Goal: Find specific page/section: Find specific page/section

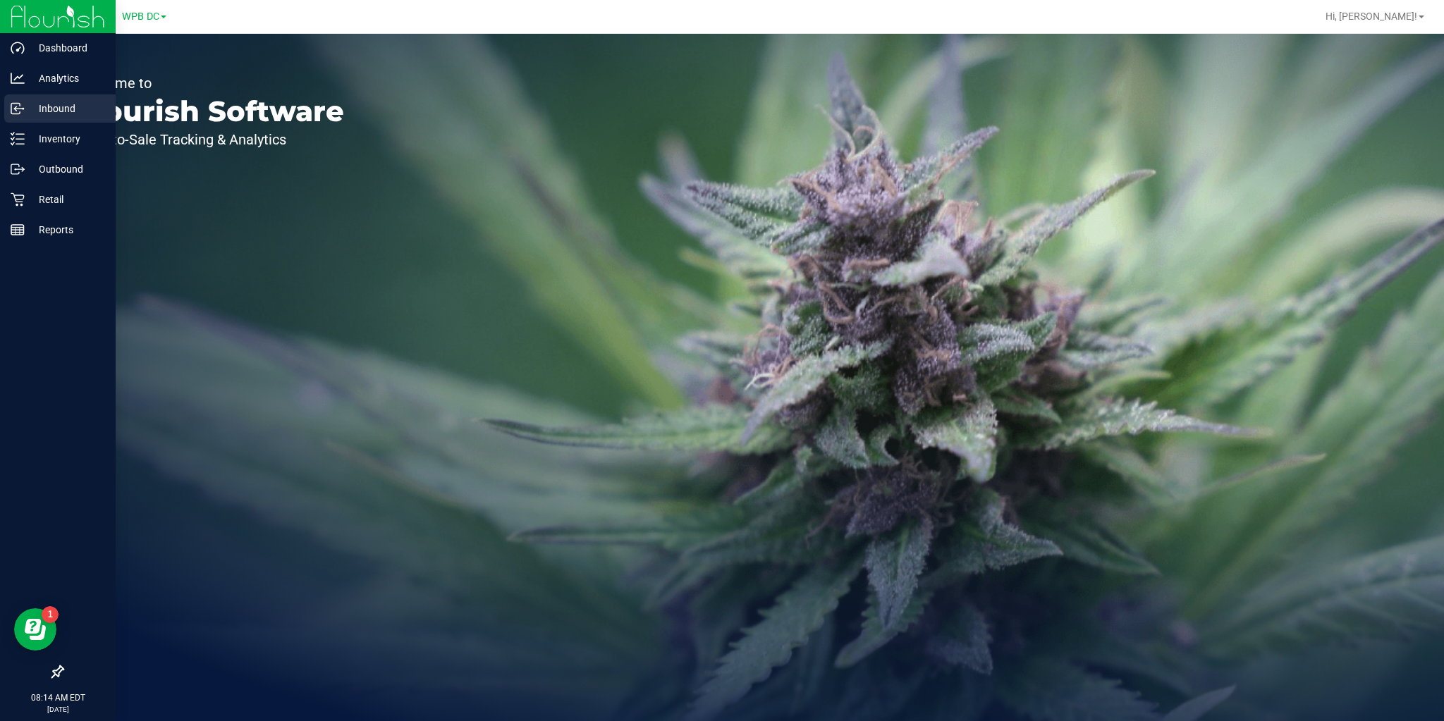
click at [16, 107] on icon at bounding box center [18, 109] width 14 height 14
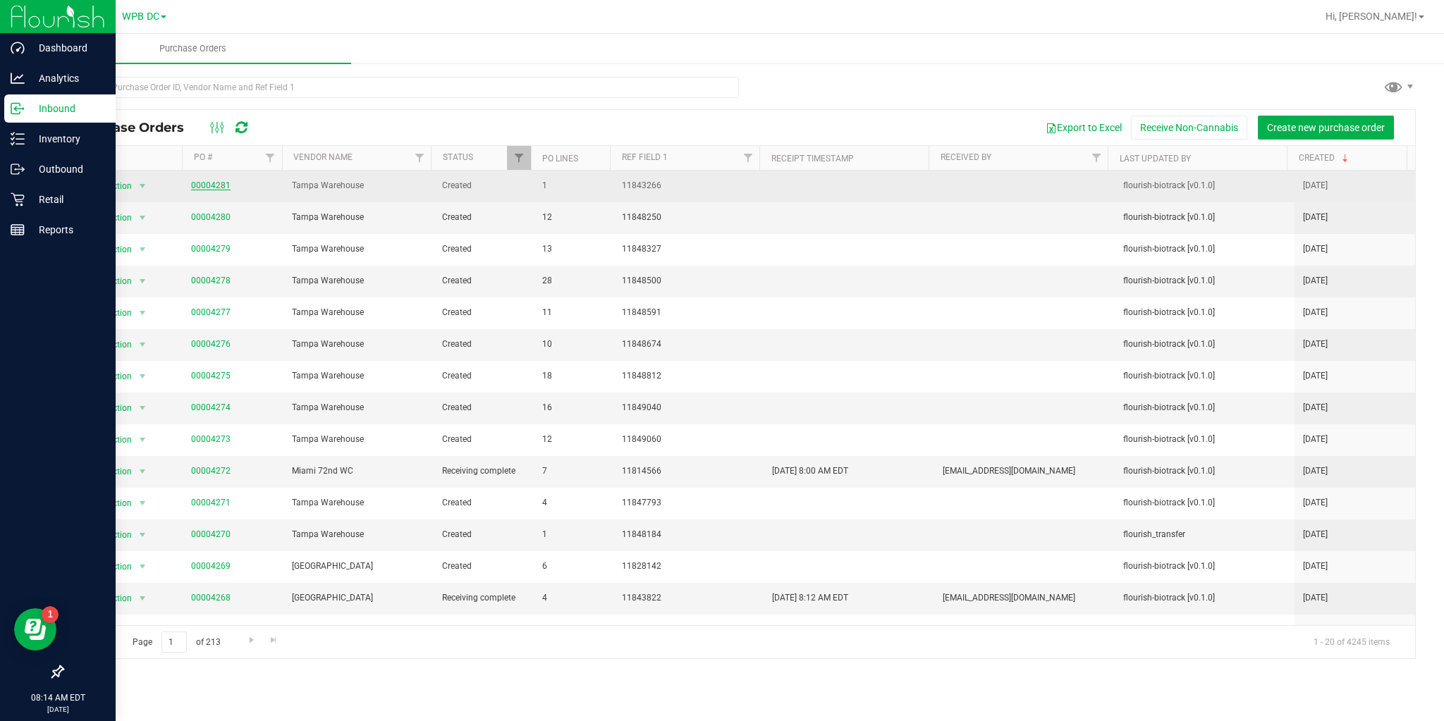
click at [209, 187] on link "00004281" at bounding box center [210, 186] width 39 height 10
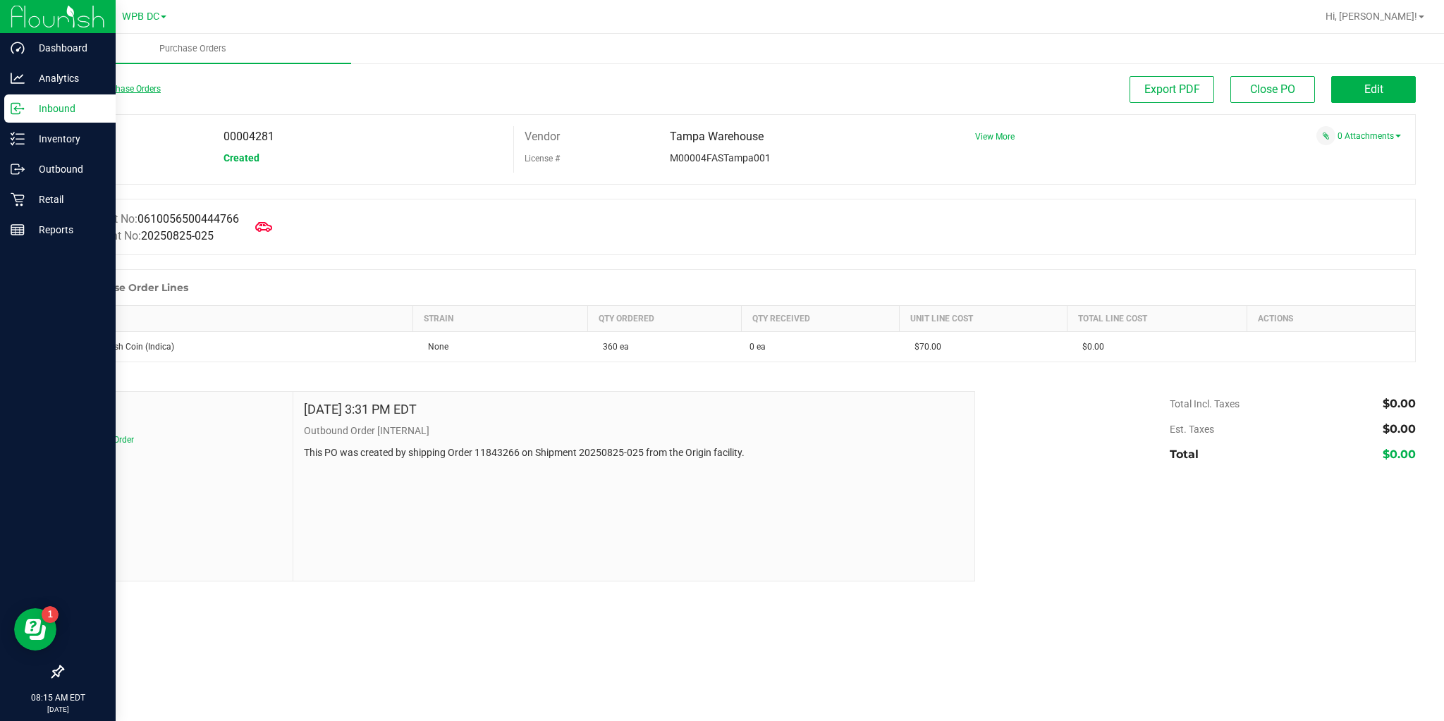
click at [91, 89] on link "Back to Purchase Orders" at bounding box center [111, 89] width 99 height 10
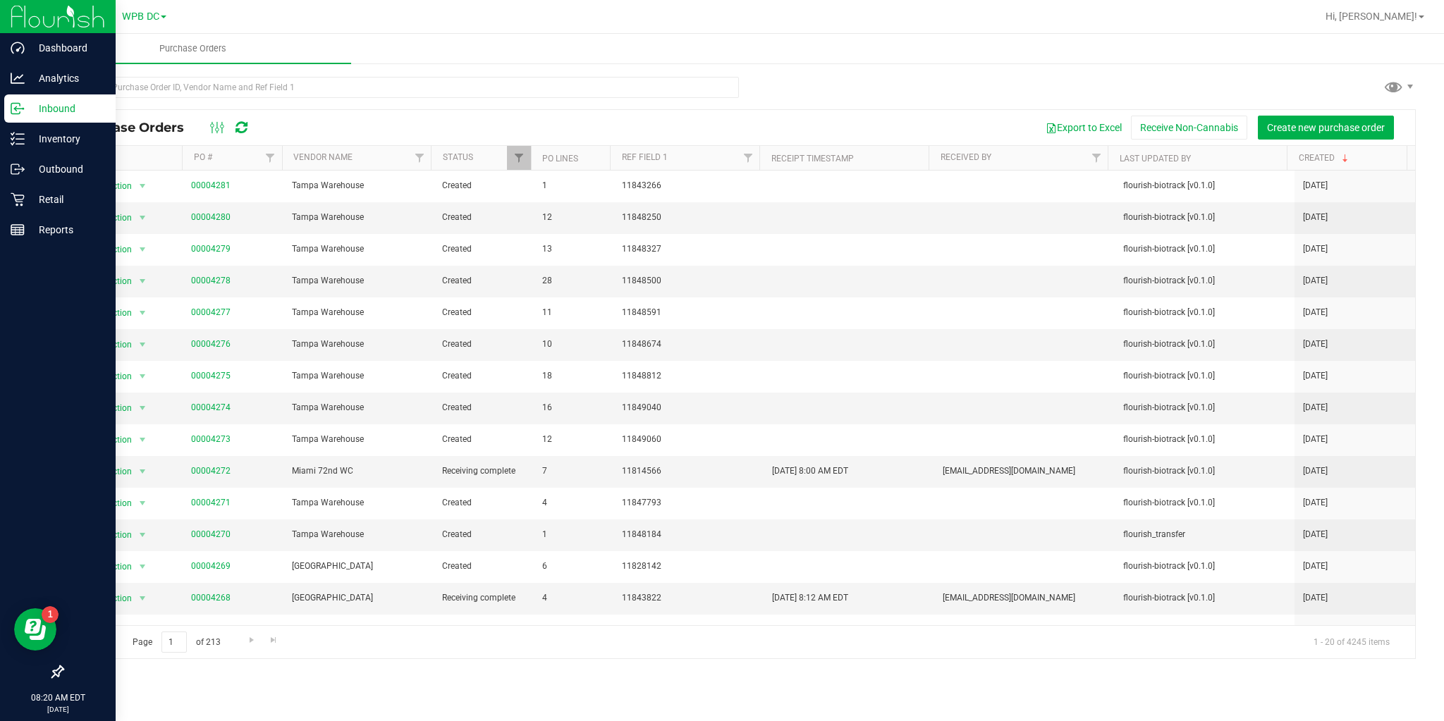
click at [240, 128] on icon at bounding box center [242, 128] width 12 height 14
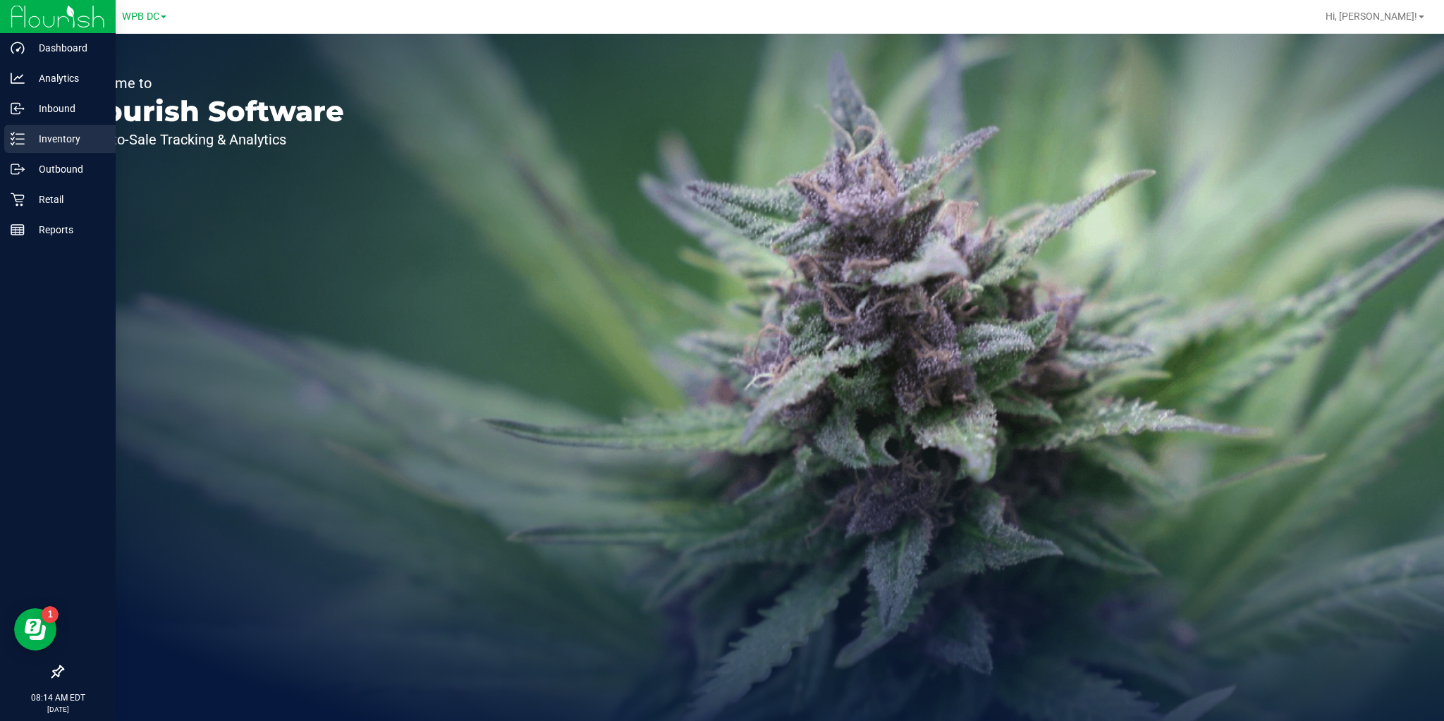
click at [19, 144] on line at bounding box center [20, 144] width 8 height 0
